Goal: Task Accomplishment & Management: Manage account settings

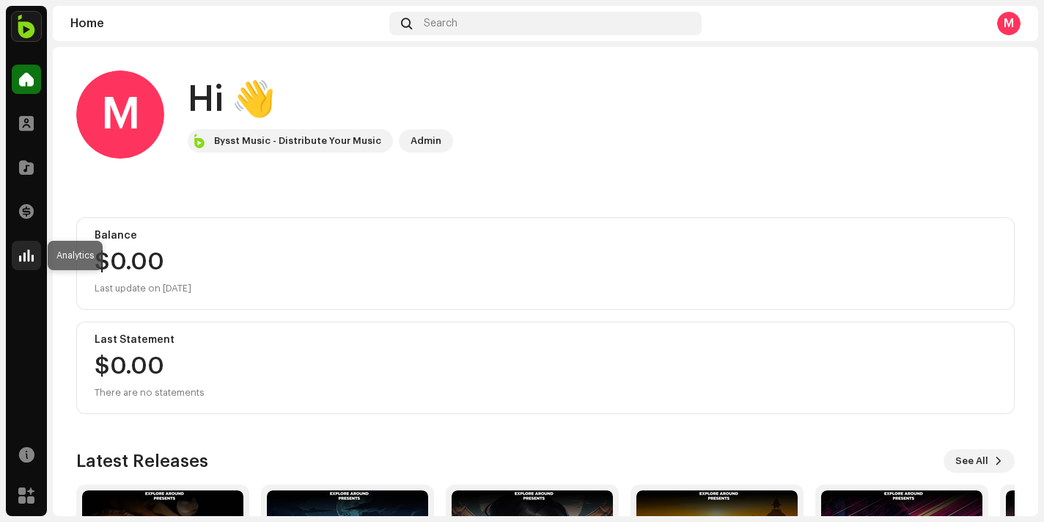
click at [30, 252] on span at bounding box center [26, 255] width 15 height 12
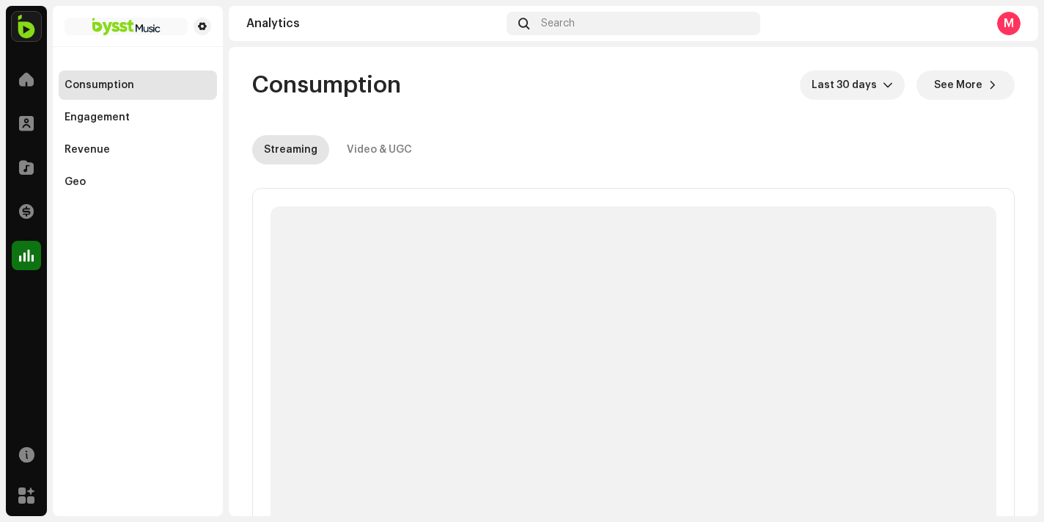
click at [30, 252] on span at bounding box center [26, 255] width 15 height 12
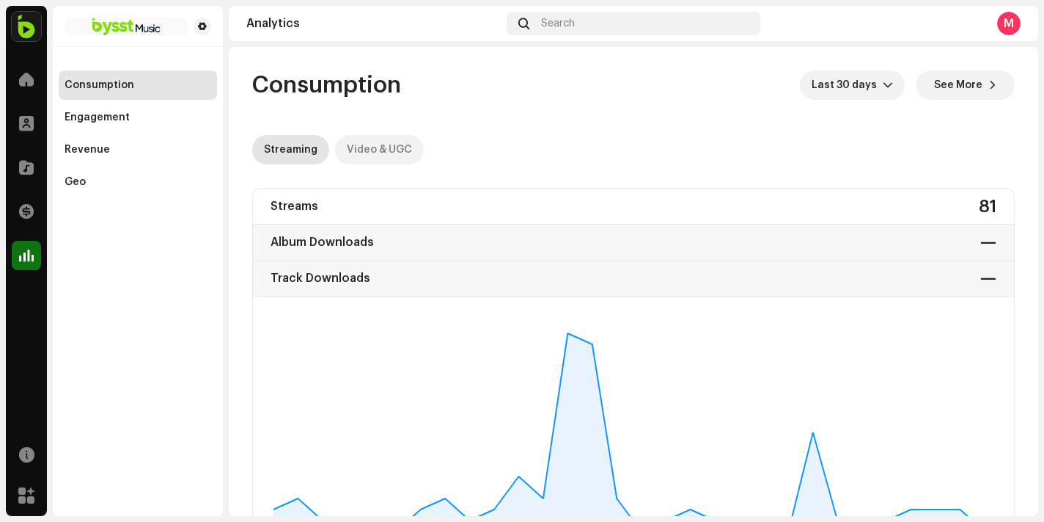
click at [381, 147] on div "Video & UGC" at bounding box center [379, 149] width 65 height 29
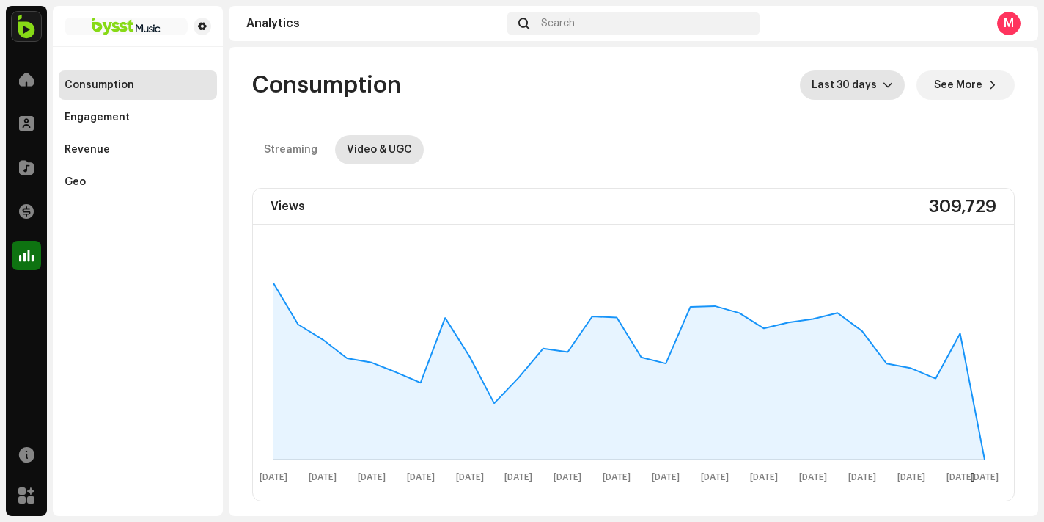
click at [884, 85] on icon "dropdown trigger" at bounding box center [888, 85] width 9 height 5
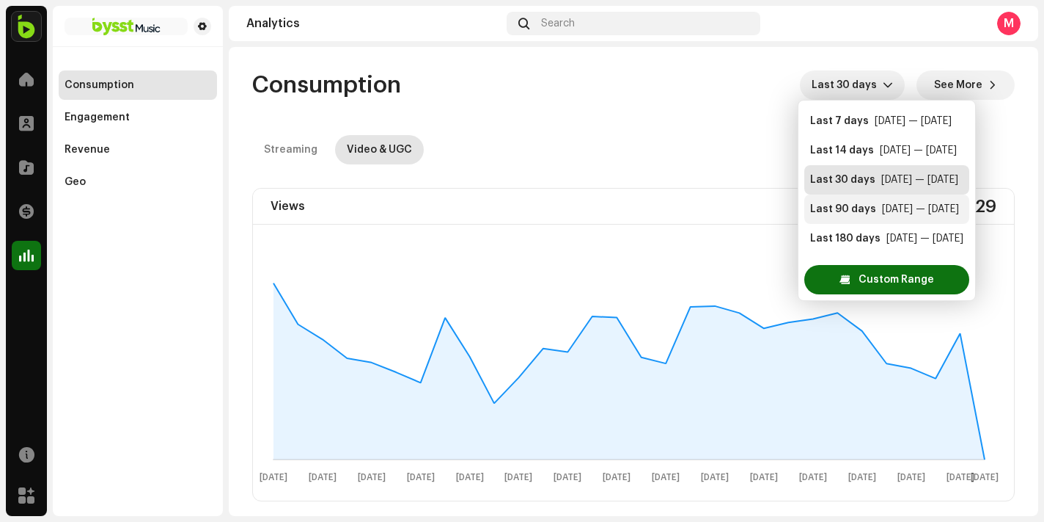
click at [845, 204] on div "Last 90 days" at bounding box center [843, 209] width 66 height 15
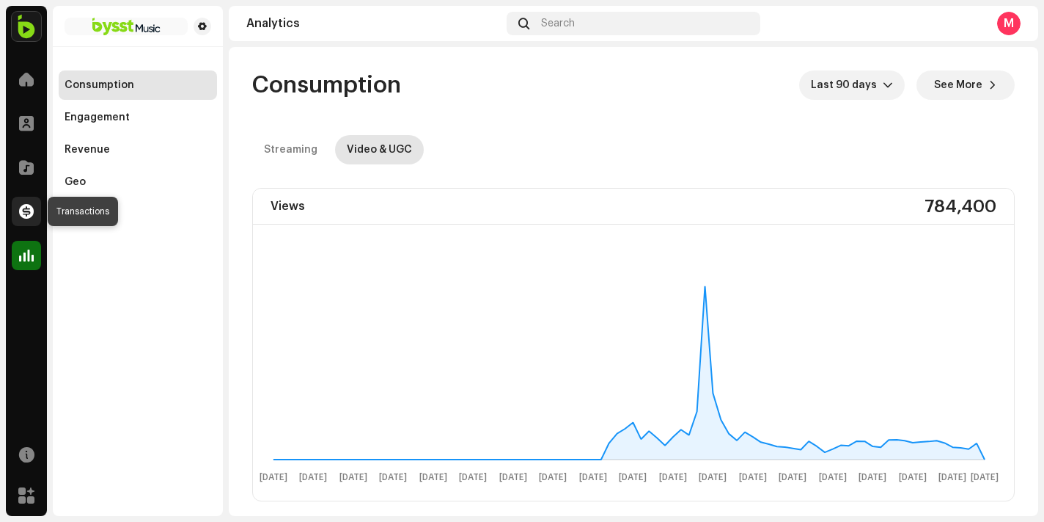
click at [29, 216] on span at bounding box center [26, 211] width 15 height 12
